Goal: Task Accomplishment & Management: Use online tool/utility

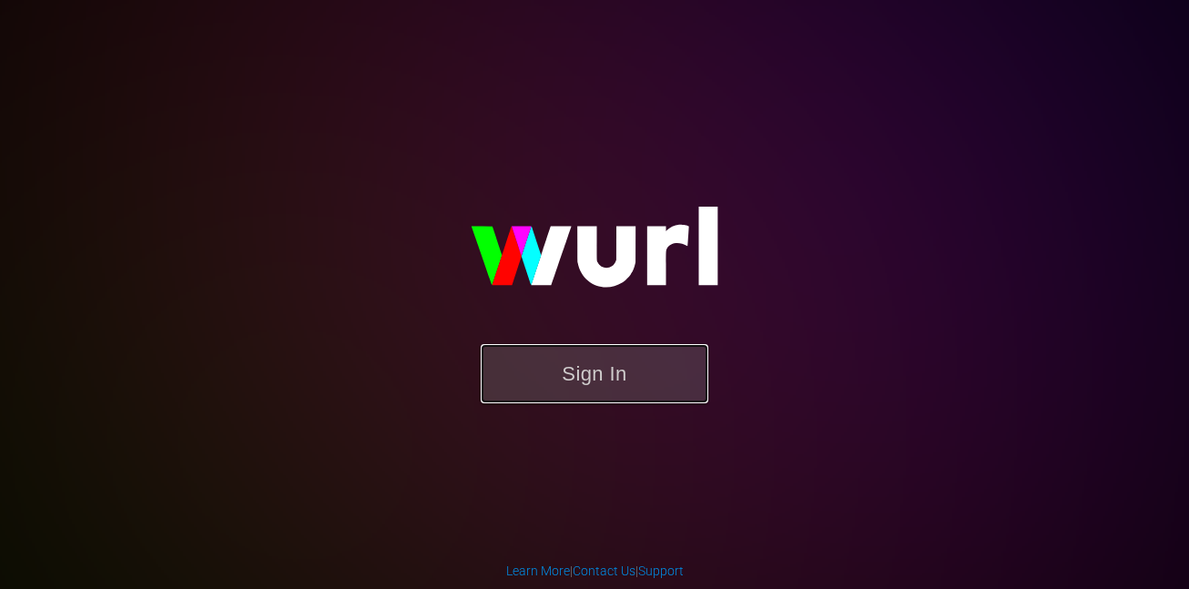
click at [536, 364] on button "Sign In" at bounding box center [595, 373] width 228 height 59
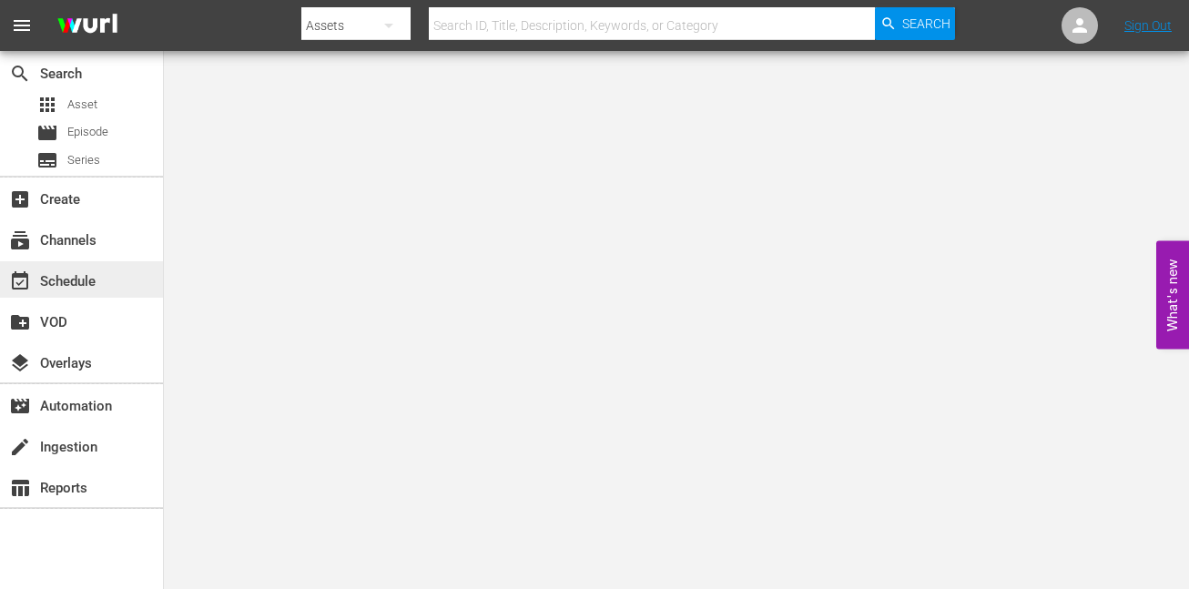
click at [77, 294] on div "event_available Schedule" at bounding box center [81, 279] width 163 height 36
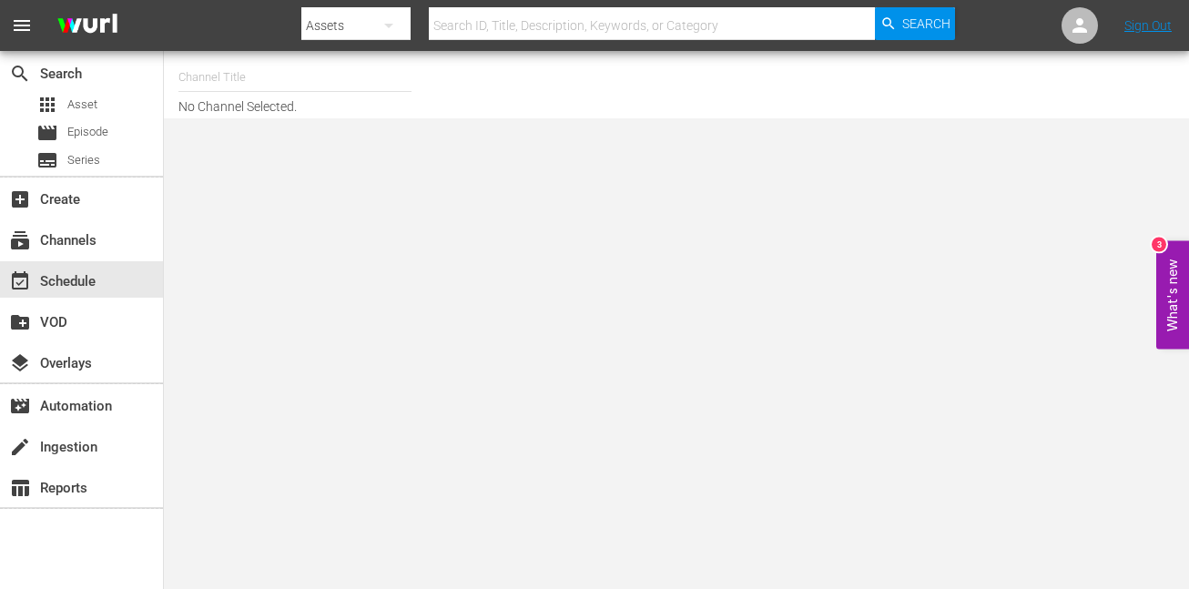
click at [231, 71] on input "text" at bounding box center [294, 78] width 233 height 44
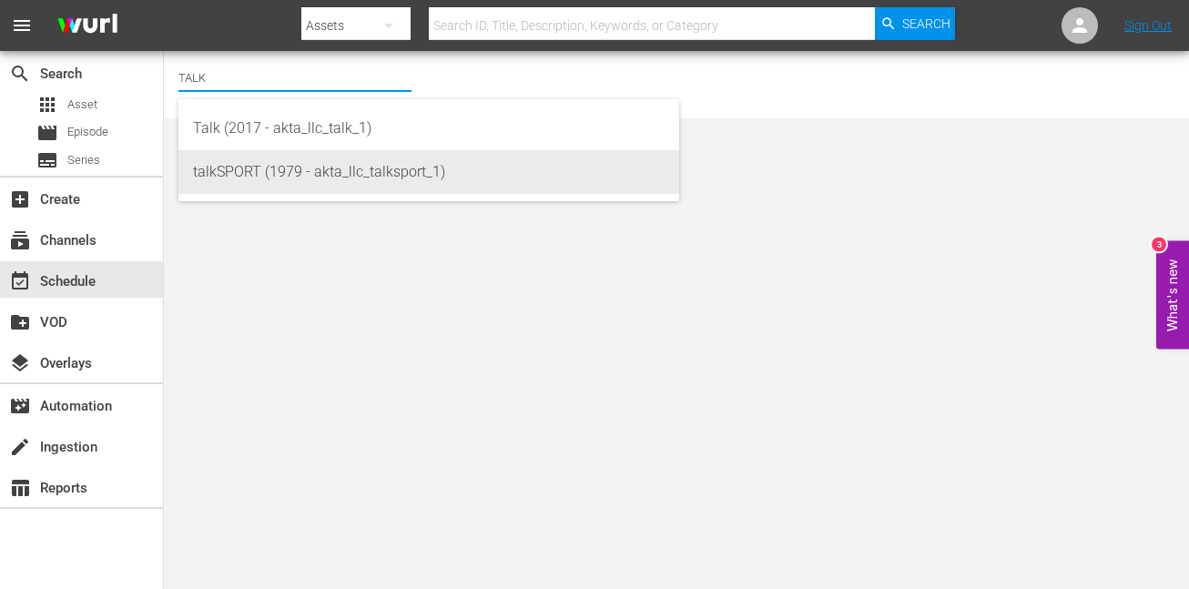
click at [260, 177] on div "talkSPORT (1979 - akta_llc_talksport_1)" at bounding box center [429, 172] width 472 height 44
type input "talkSPORT (1979 - akta_llc_talksport_1)"
